Goal: Communication & Community: Connect with others

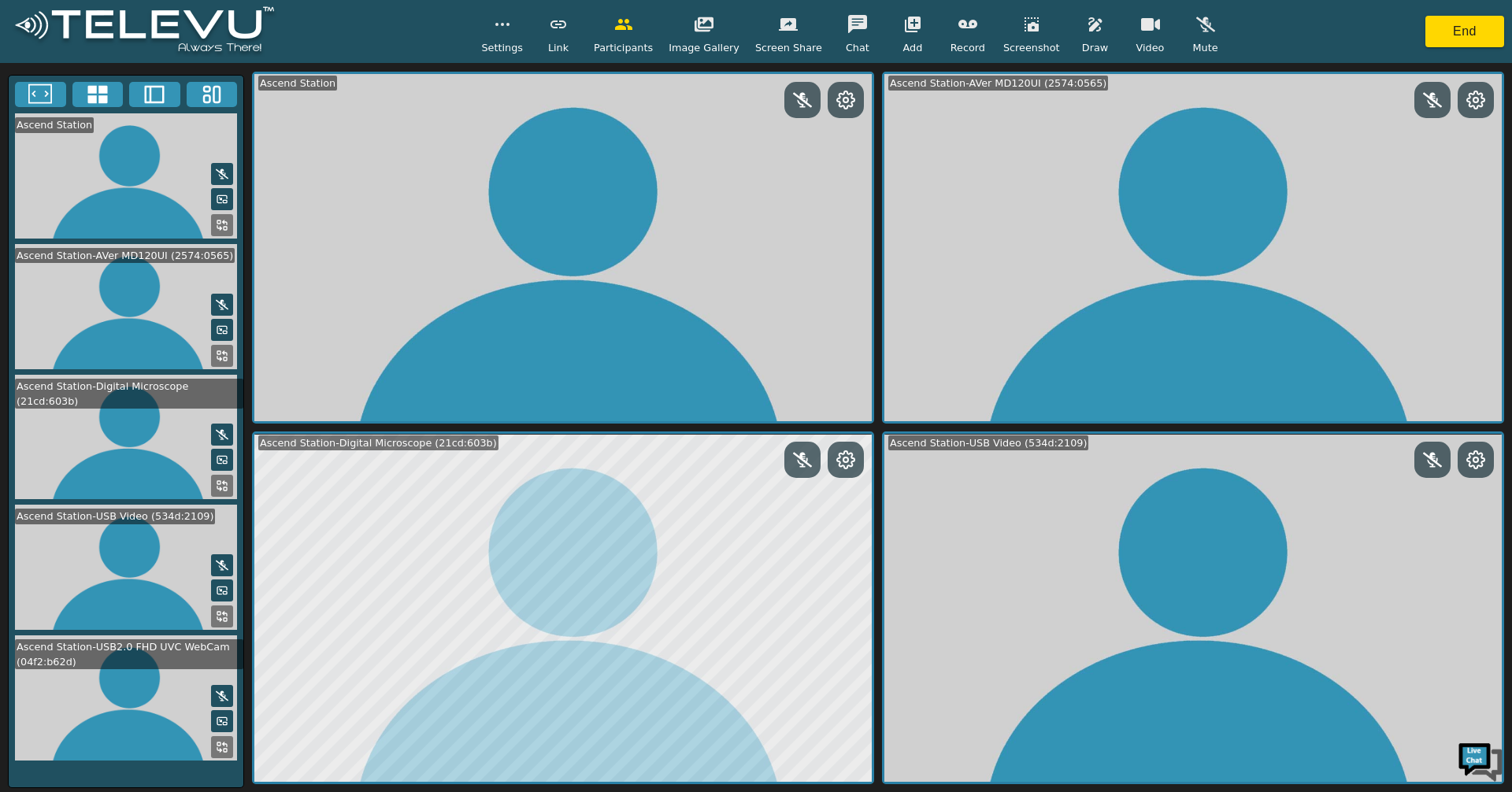
click at [219, 748] on icon at bounding box center [220, 749] width 4 height 4
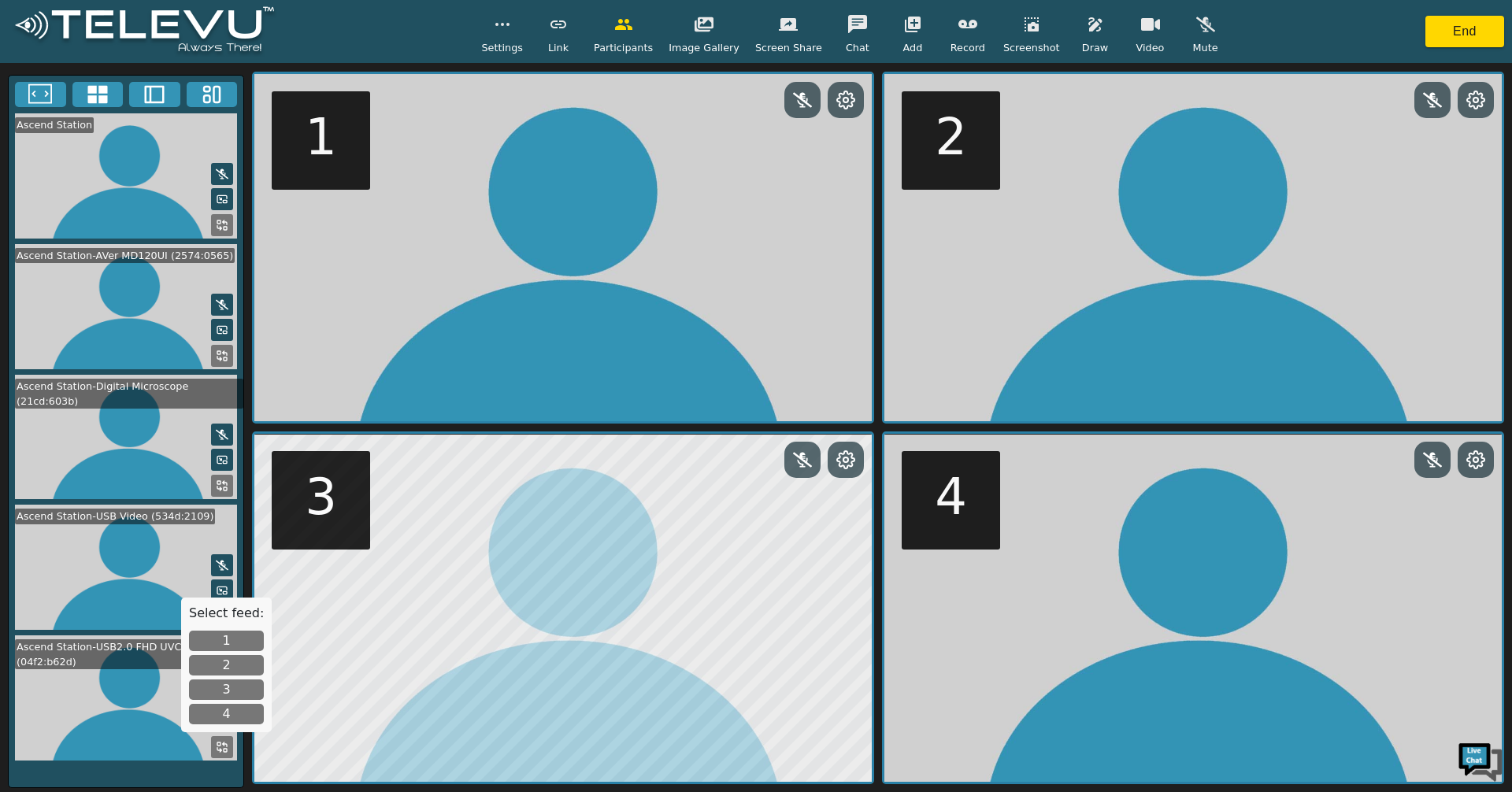
click at [218, 345] on button at bounding box center [222, 356] width 22 height 22
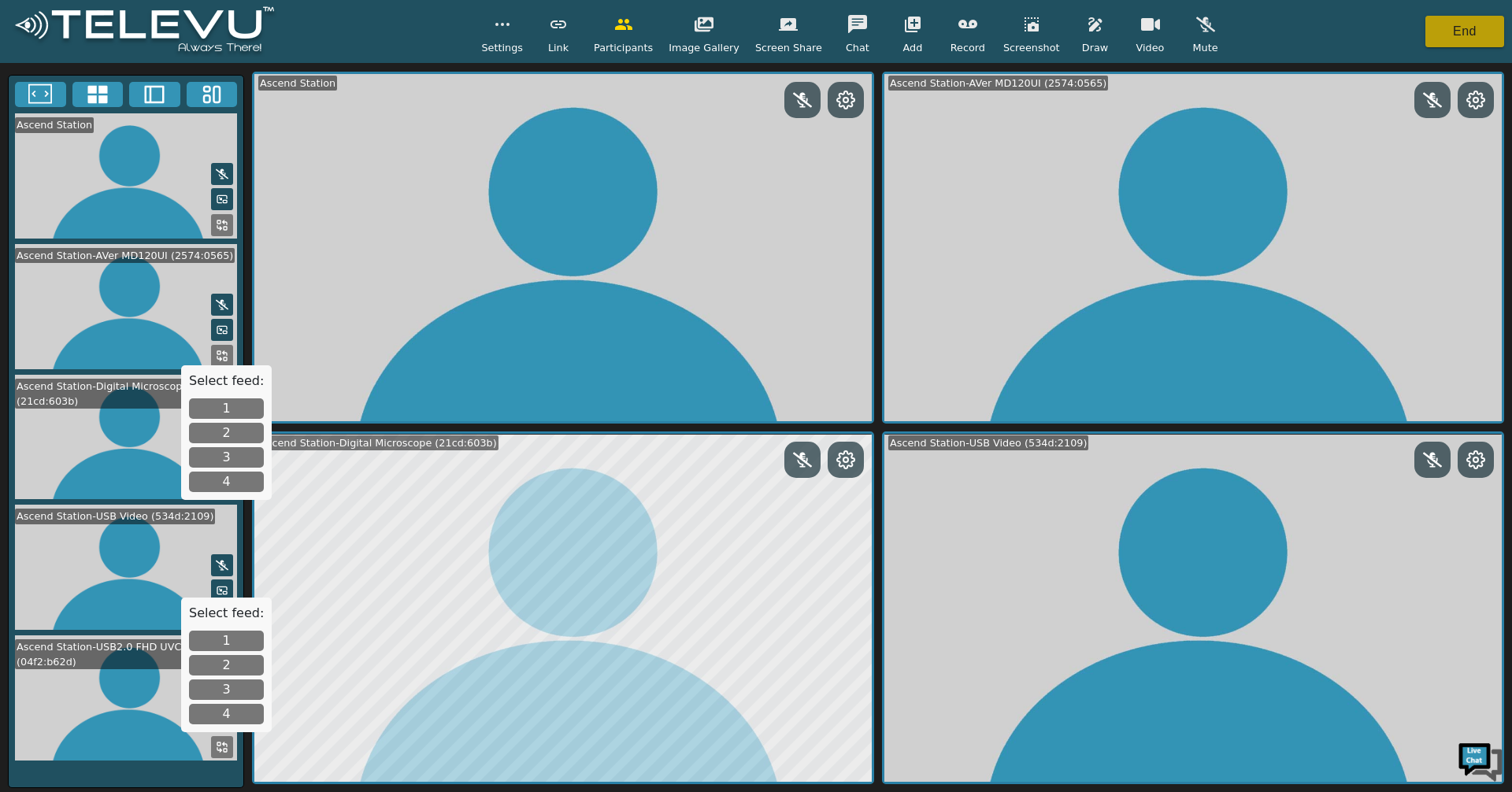
click at [1456, 32] on button "End" at bounding box center [1464, 31] width 79 height 31
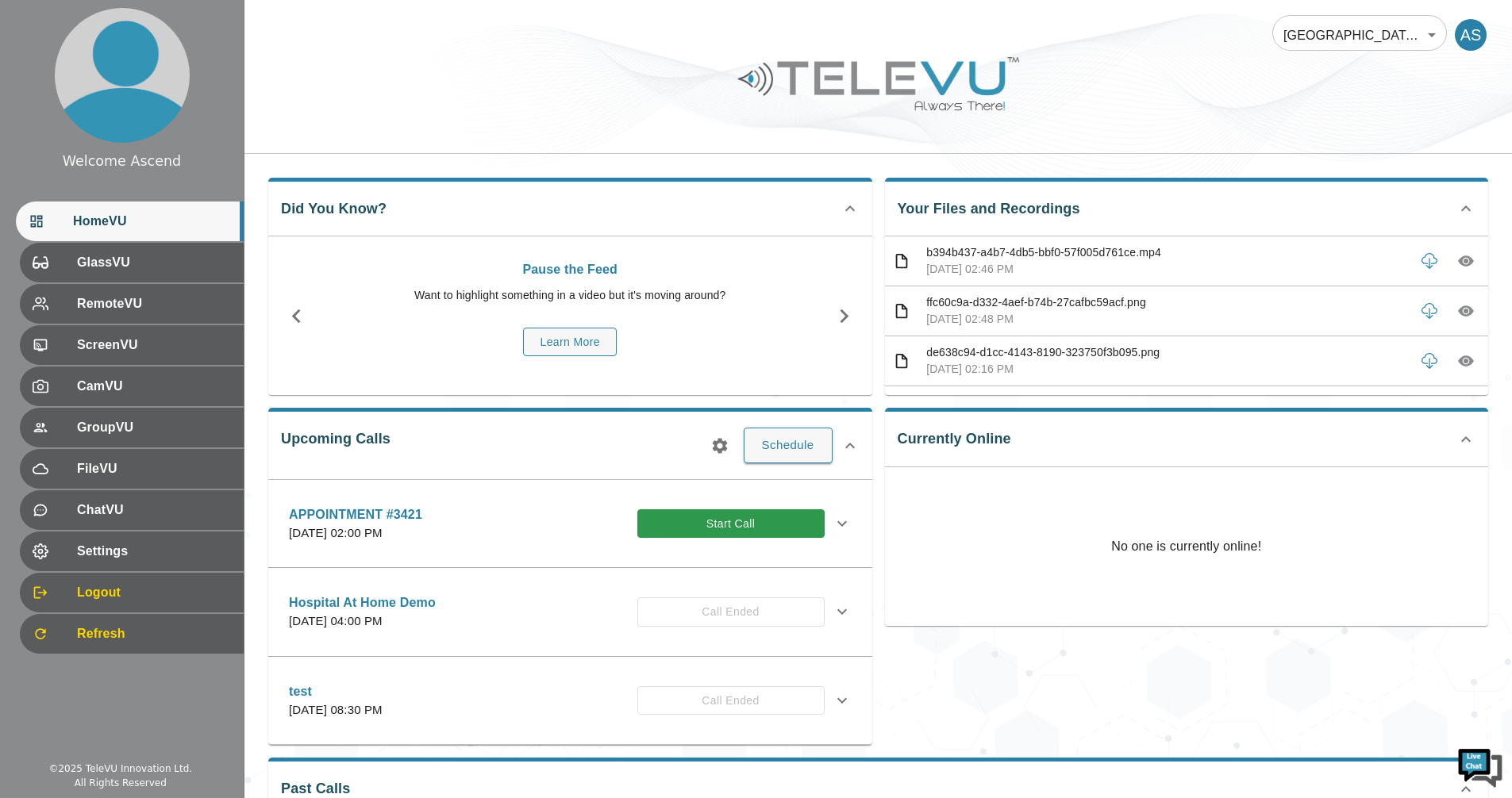
click at [734, 519] on button "Start Call" at bounding box center [731, 524] width 188 height 29
click at [780, 524] on button "Start Call" at bounding box center [731, 524] width 188 height 29
click at [751, 515] on button "Start Call" at bounding box center [731, 524] width 188 height 29
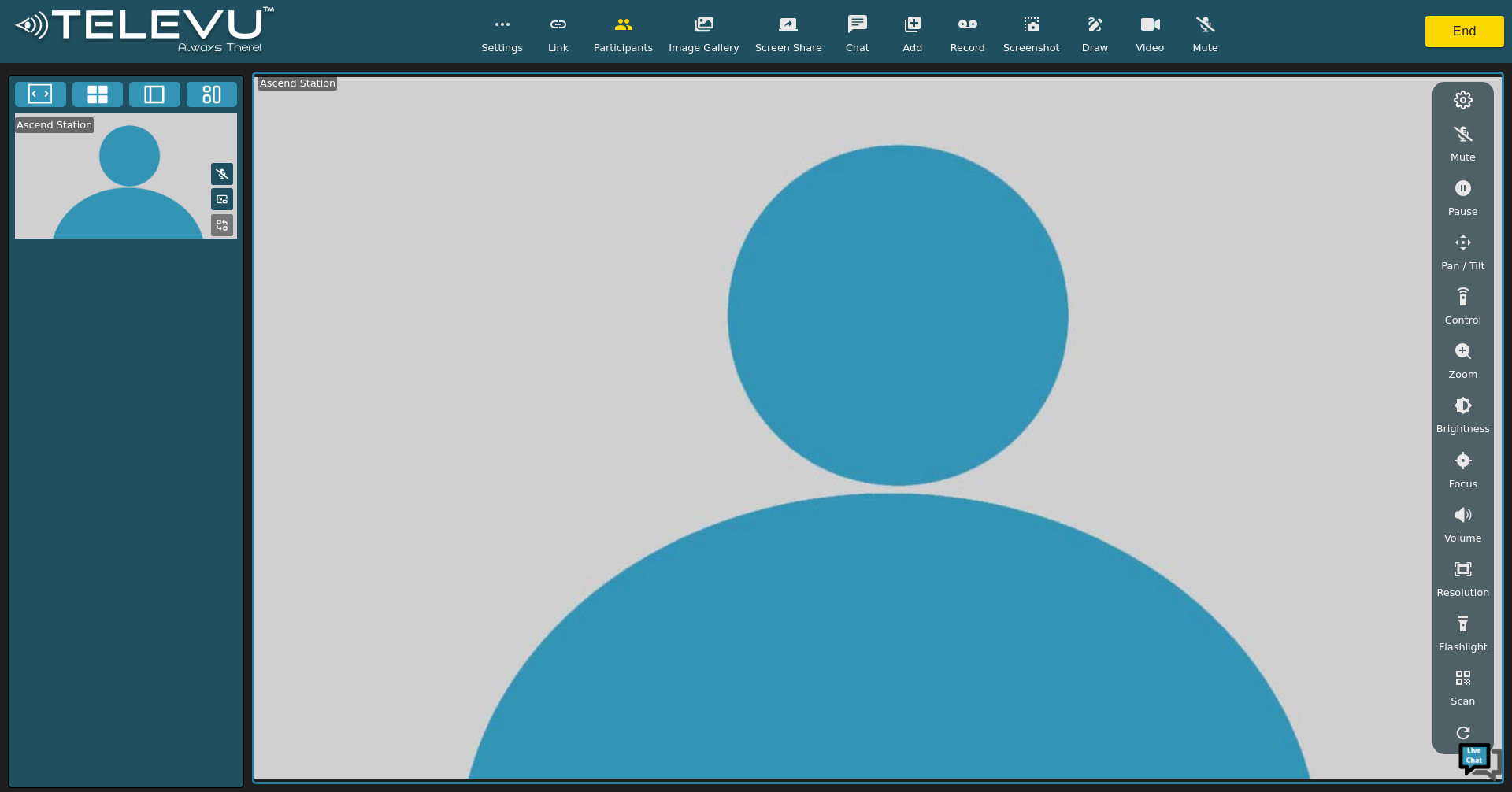
click at [94, 95] on icon at bounding box center [97, 94] width 23 height 23
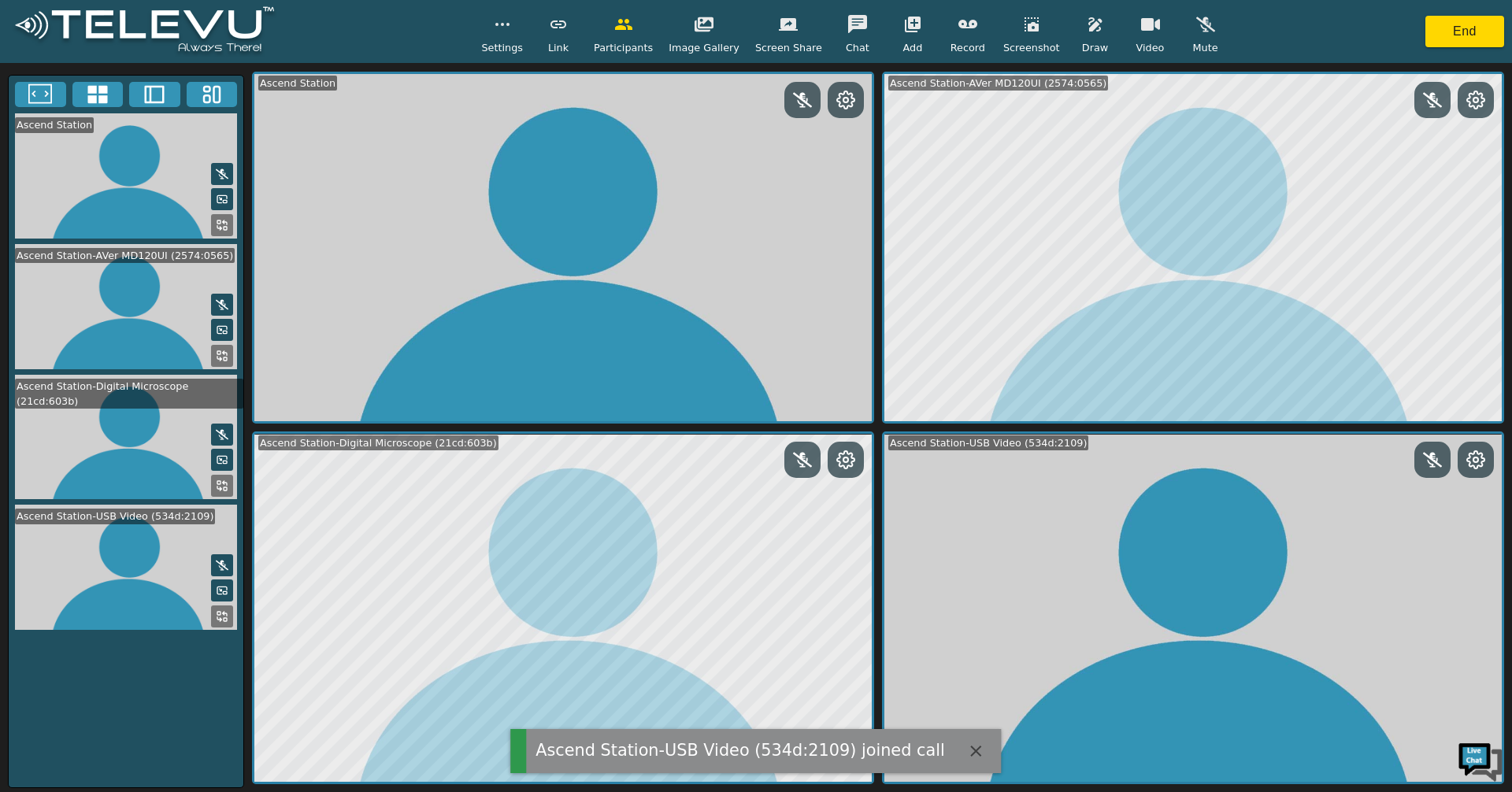
click at [220, 351] on rect at bounding box center [219, 352] width 3 height 3
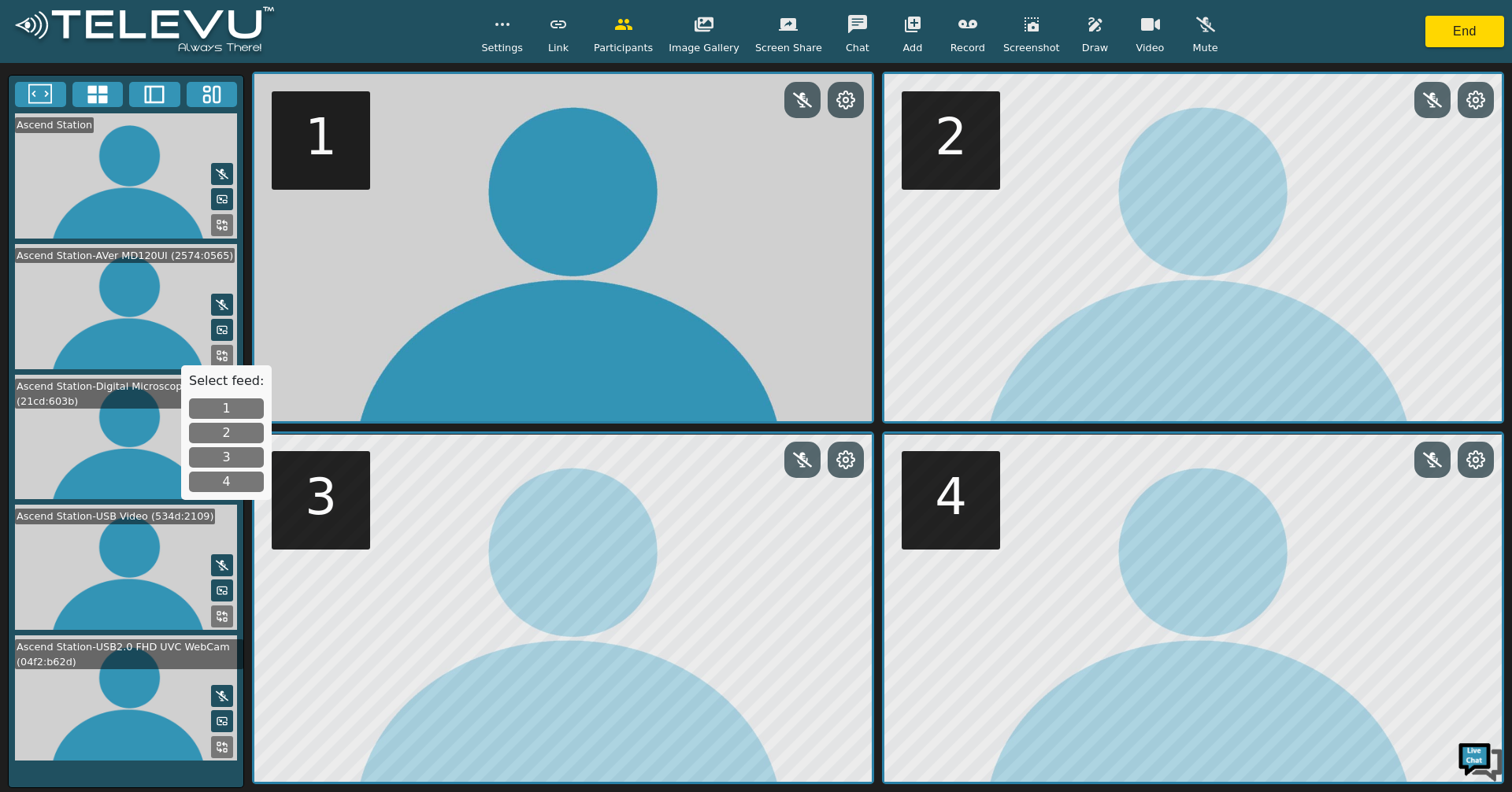
click at [233, 486] on button "4" at bounding box center [226, 482] width 75 height 20
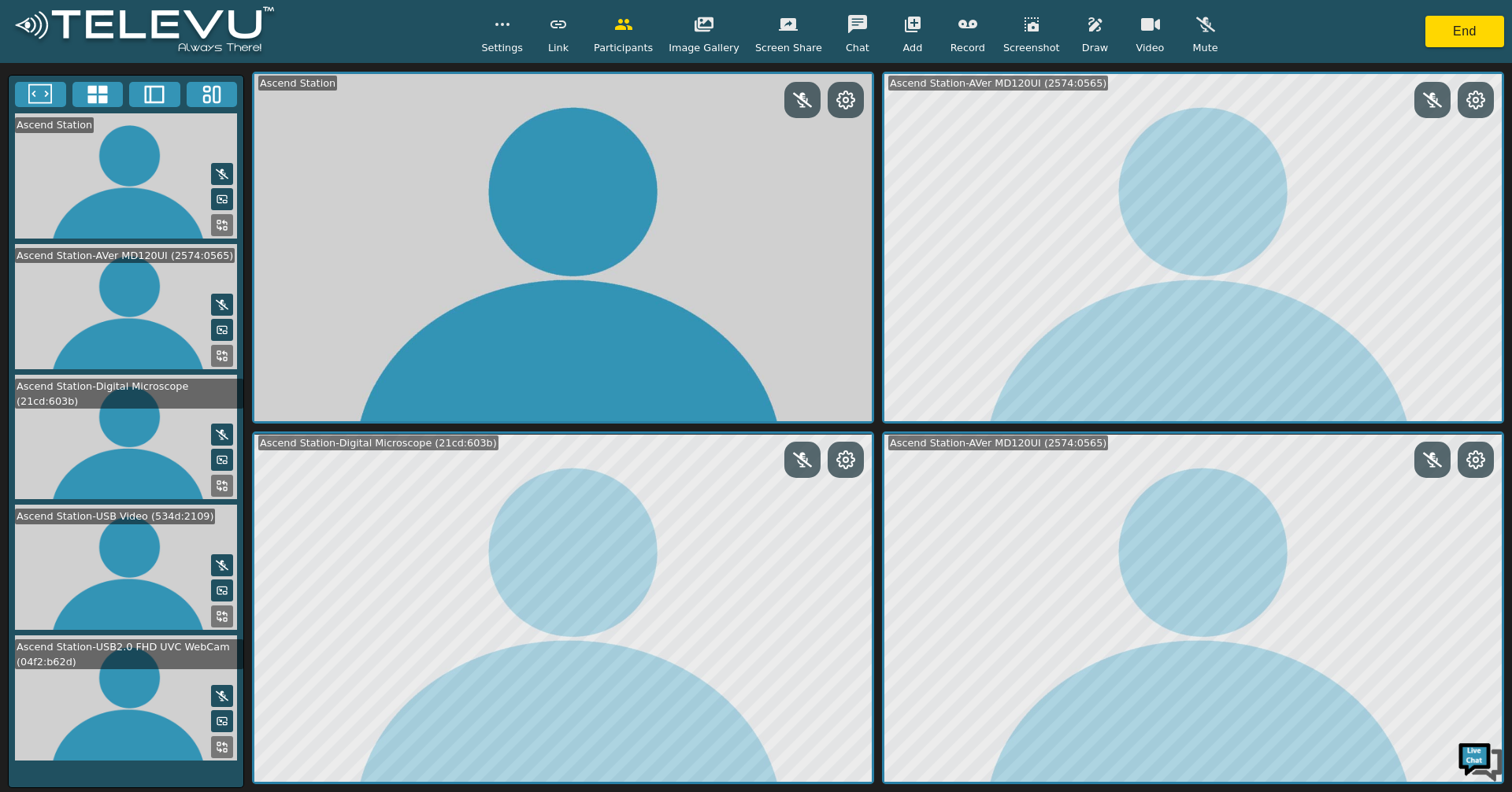
click at [219, 748] on icon at bounding box center [220, 749] width 4 height 4
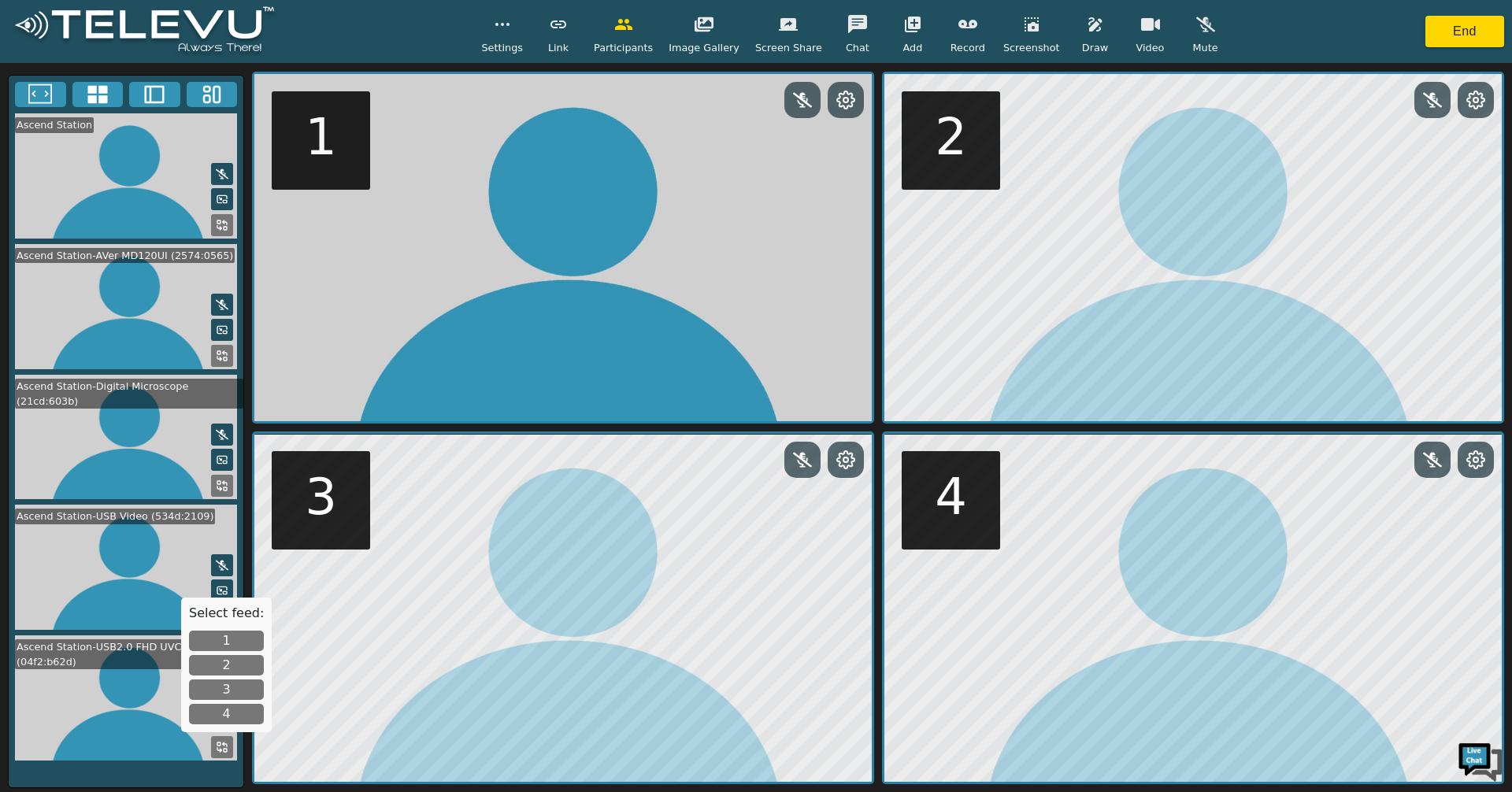
click at [238, 711] on button "4" at bounding box center [226, 714] width 75 height 20
